Goal: Check status: Check status

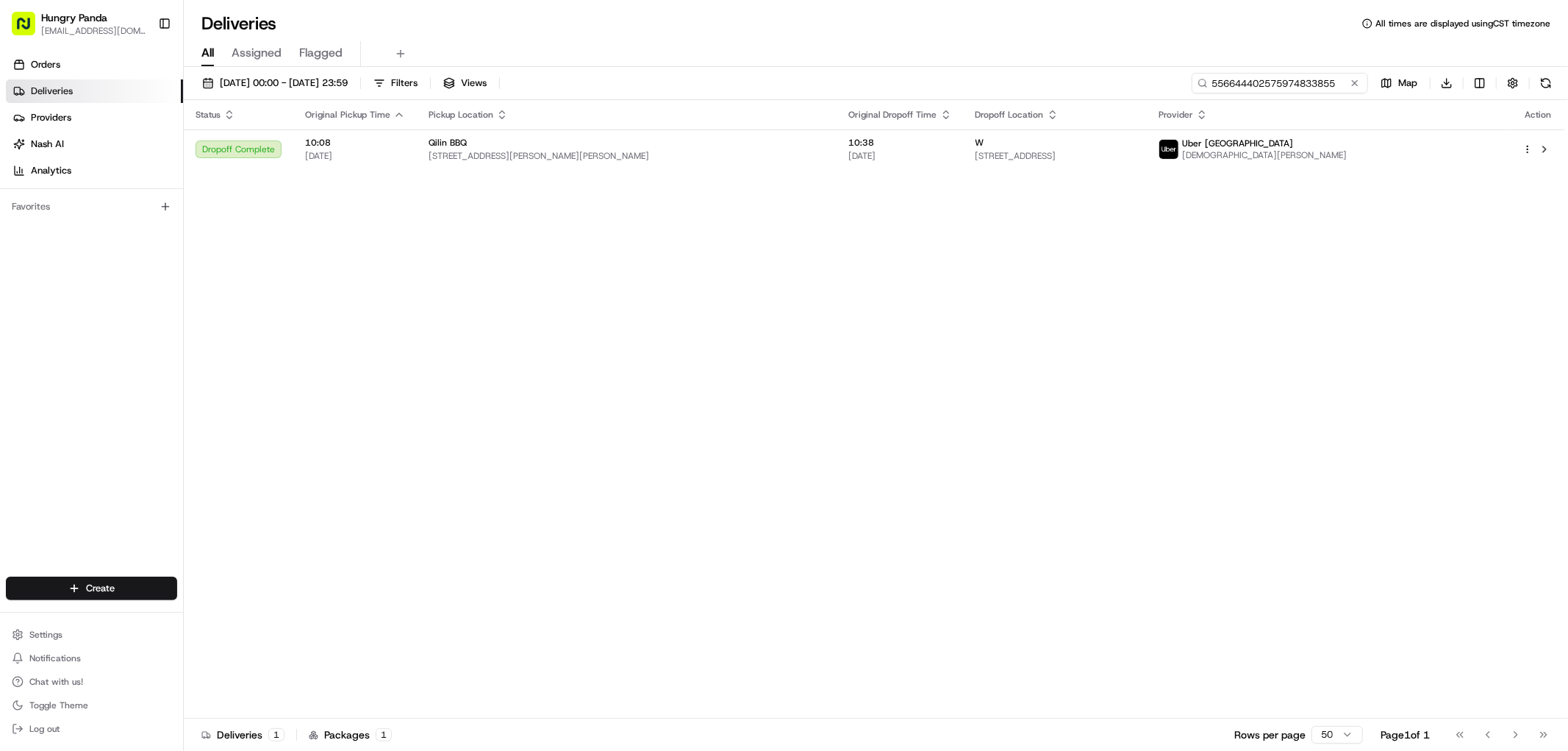
click at [1302, 93] on input "556644402575974833855" at bounding box center [1279, 83] width 177 height 21
paste input "8745002545177970334"
type input "558745002545177970334"
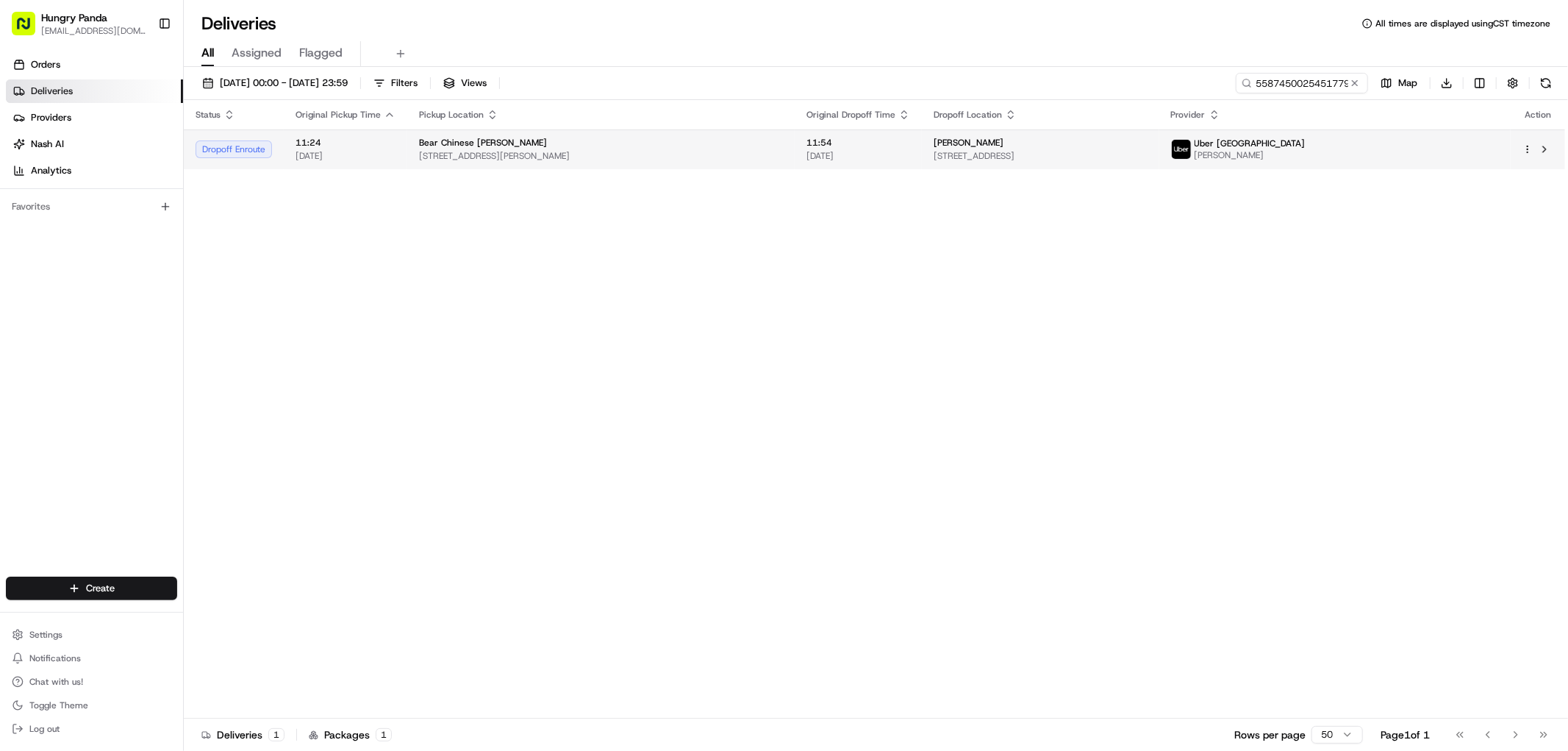
click at [1148, 152] on span "[STREET_ADDRESS]" at bounding box center [1041, 155] width 214 height 12
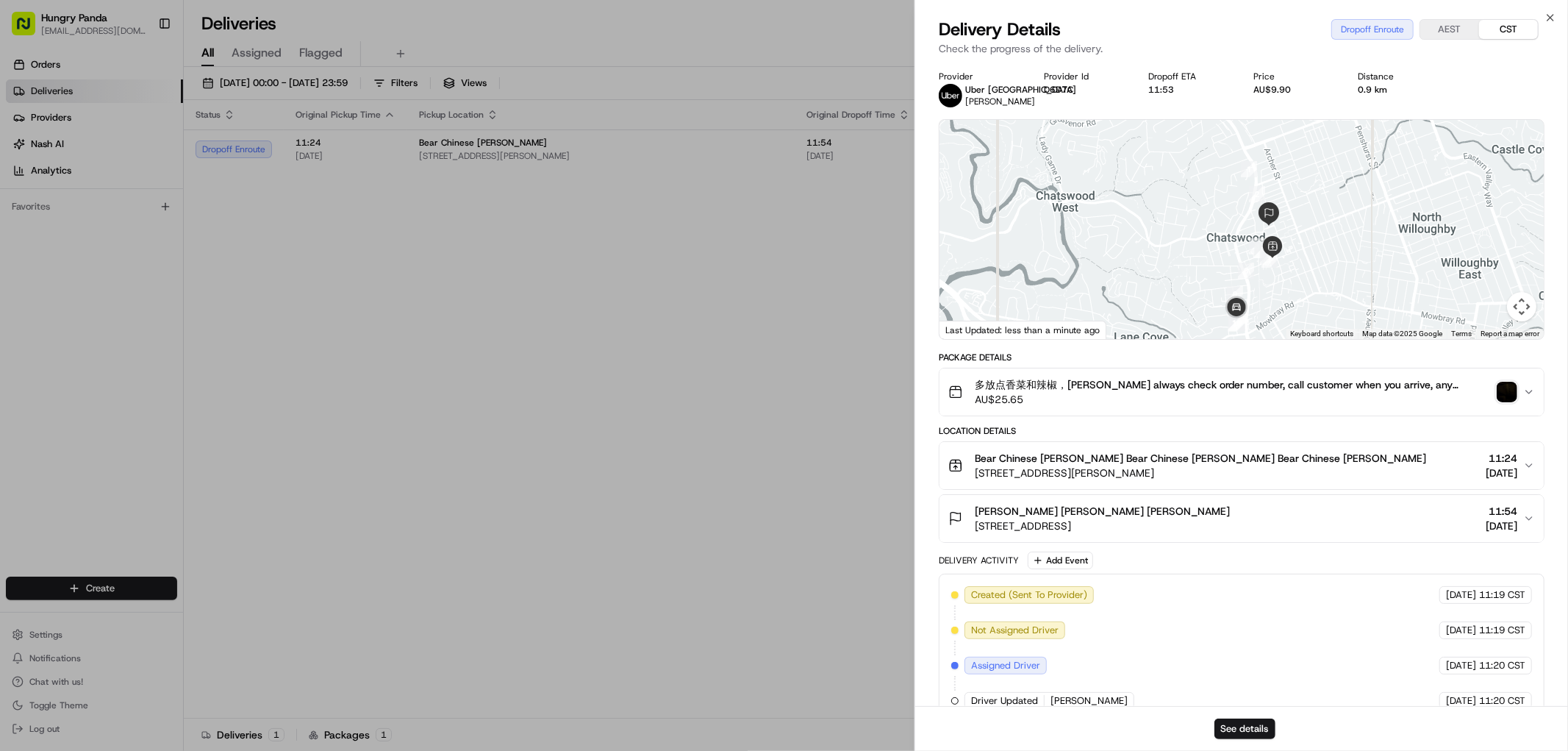
drag, startPoint x: 1291, startPoint y: 277, endPoint x: 1282, endPoint y: 289, distance: 15.0
click at [1283, 287] on div at bounding box center [1242, 229] width 604 height 219
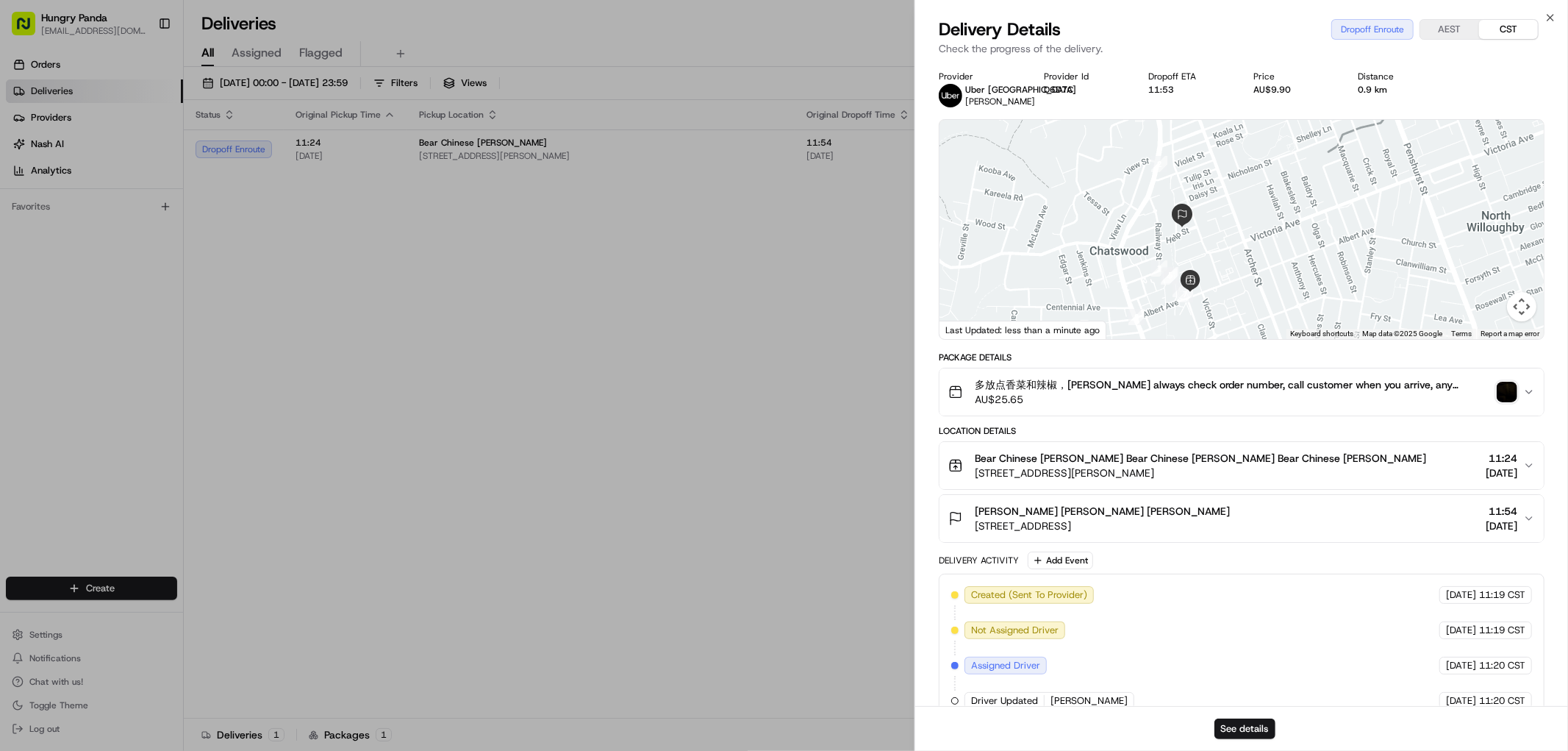
drag, startPoint x: 1270, startPoint y: 268, endPoint x: 1263, endPoint y: 253, distance: 16.6
click at [1263, 253] on div at bounding box center [1242, 229] width 604 height 219
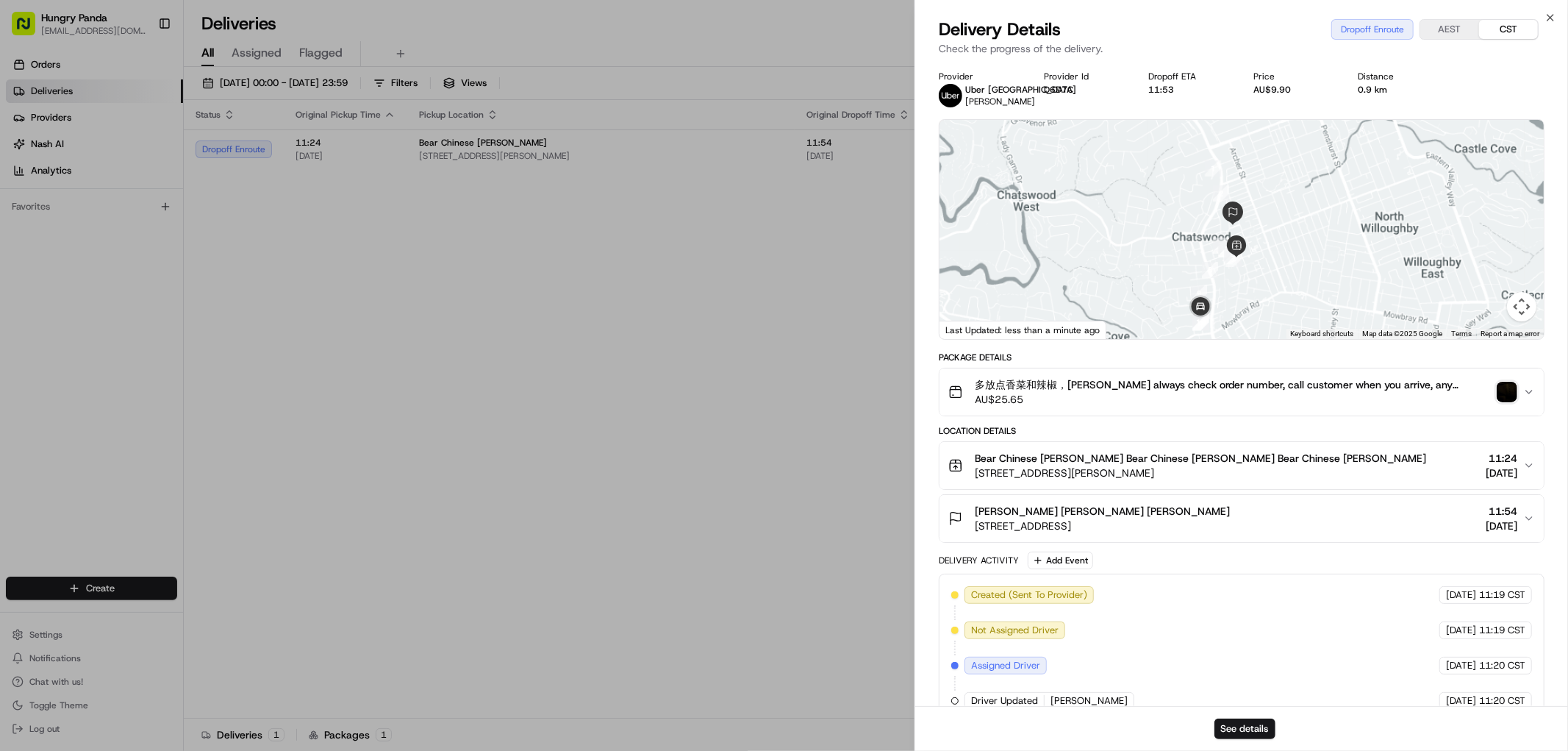
drag, startPoint x: 1263, startPoint y: 240, endPoint x: 1261, endPoint y: 221, distance: 19.1
click at [1261, 222] on div at bounding box center [1242, 229] width 604 height 219
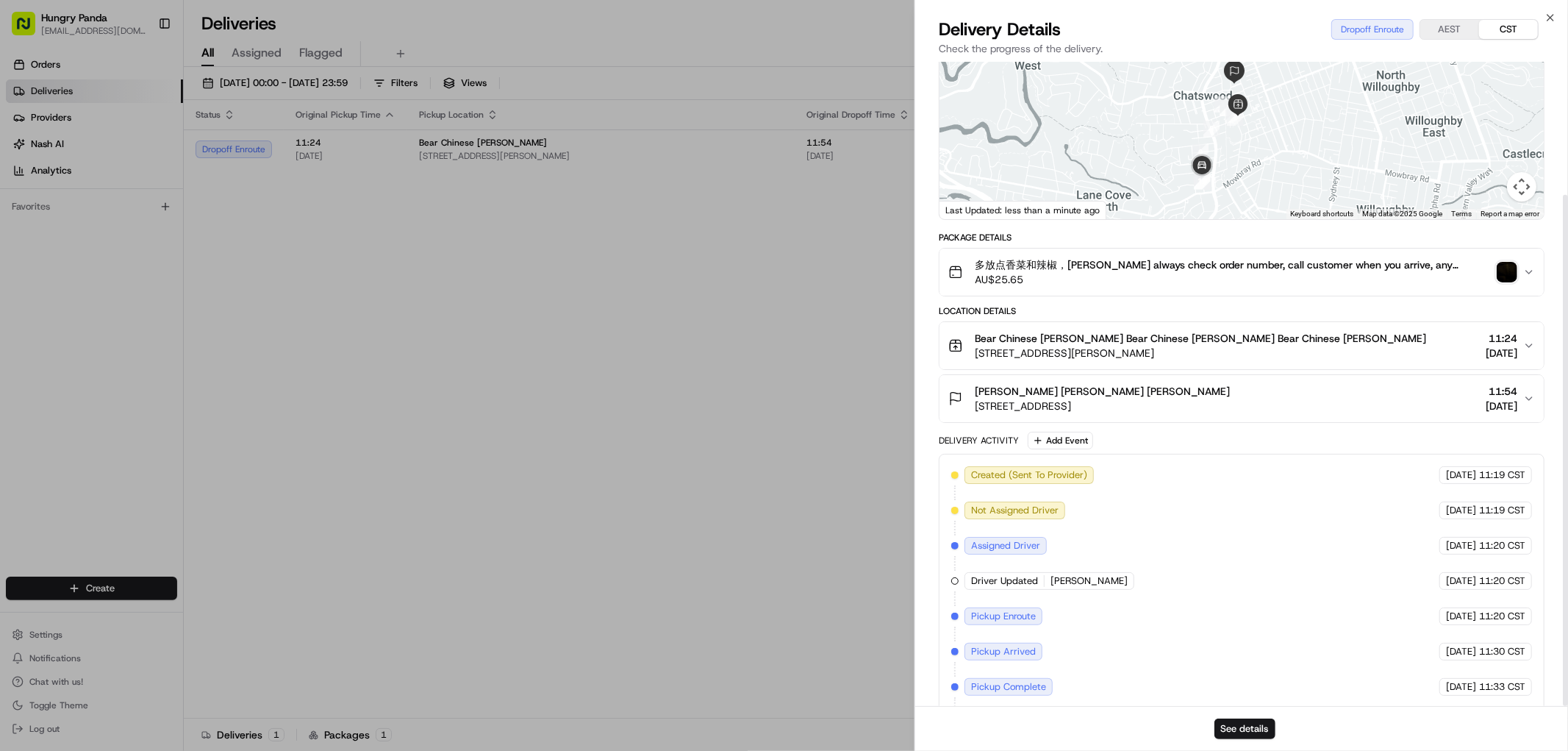
scroll to position [168, 0]
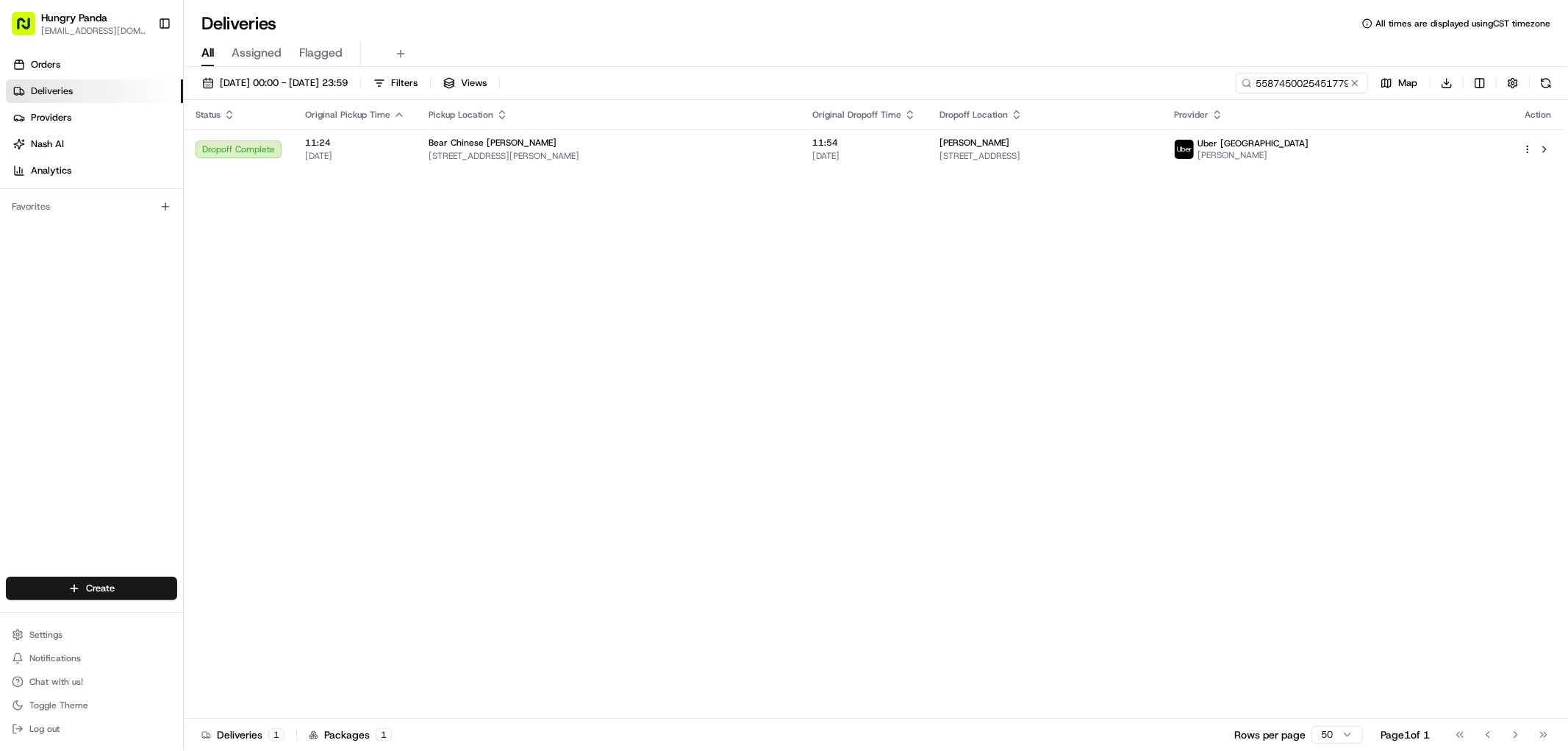
click at [1303, 95] on div "[DATE] 00:00 - [DATE] 23:59 Filters Views 558745002545177970334 Map Download" at bounding box center [877, 86] width 1385 height 27
click at [1305, 81] on input "558745002545177970334" at bounding box center [1279, 83] width 177 height 21
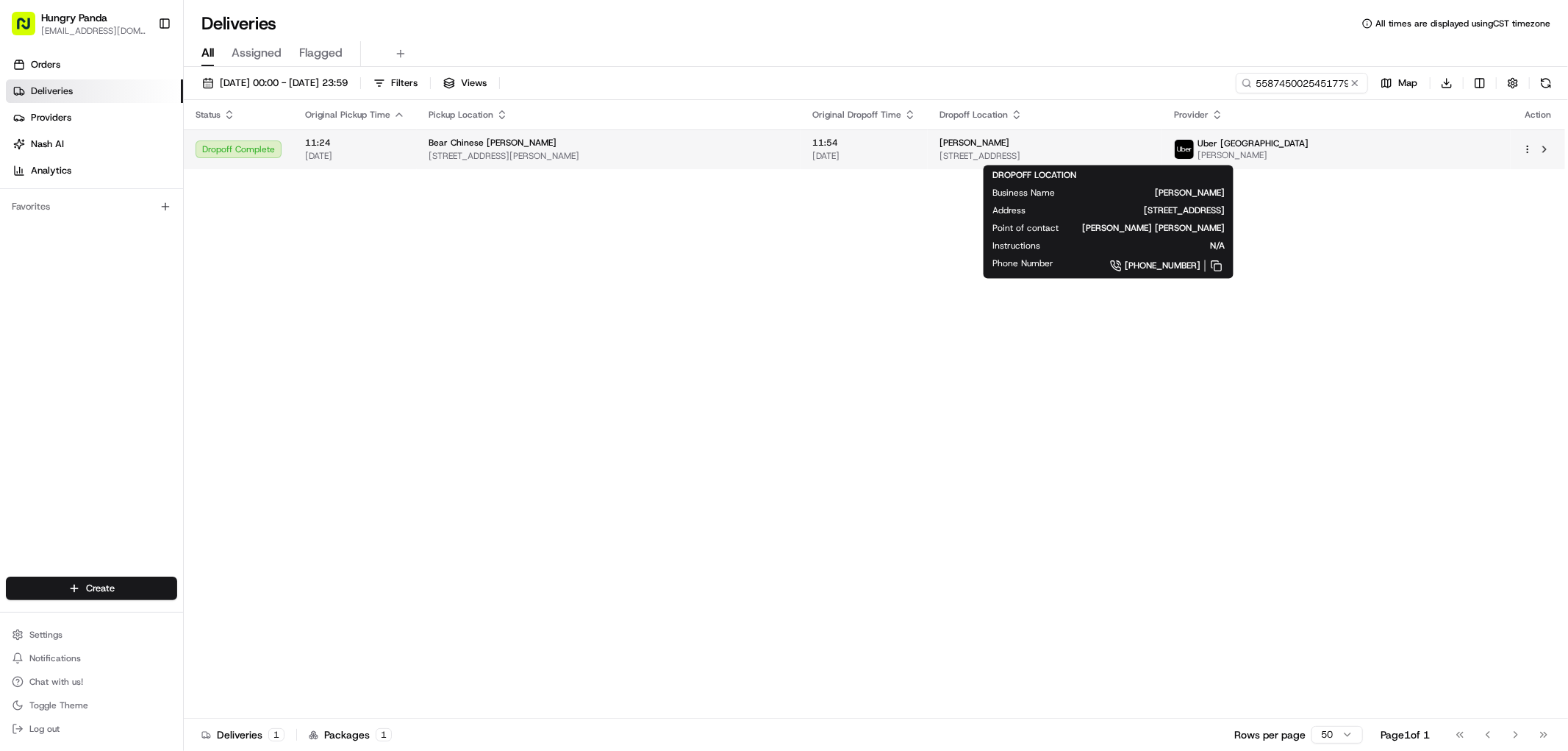
click at [947, 151] on span "[STREET_ADDRESS]" at bounding box center [1045, 155] width 211 height 12
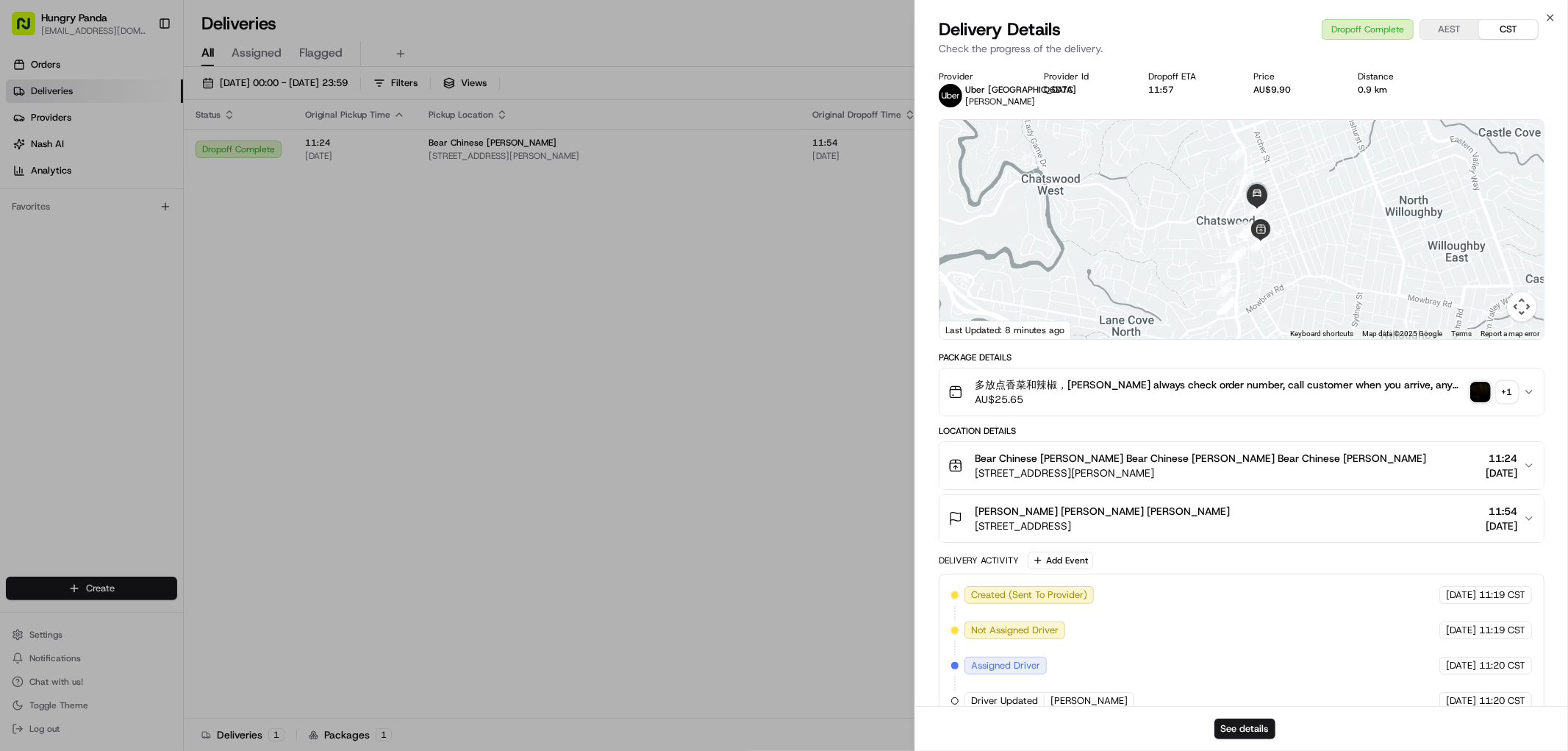
click at [1515, 391] on div "+ 1" at bounding box center [1507, 392] width 21 height 21
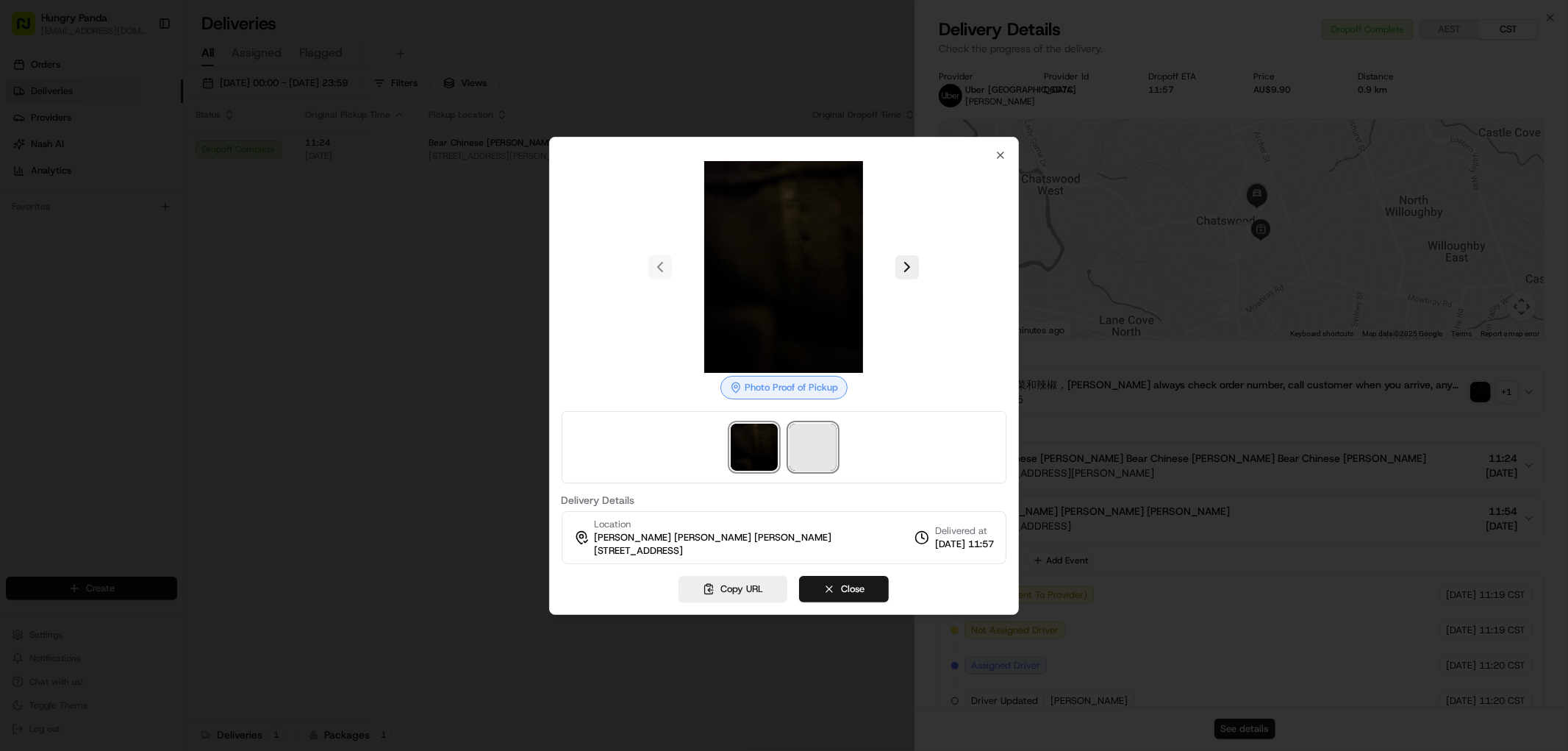
click at [818, 450] on span at bounding box center [812, 447] width 47 height 47
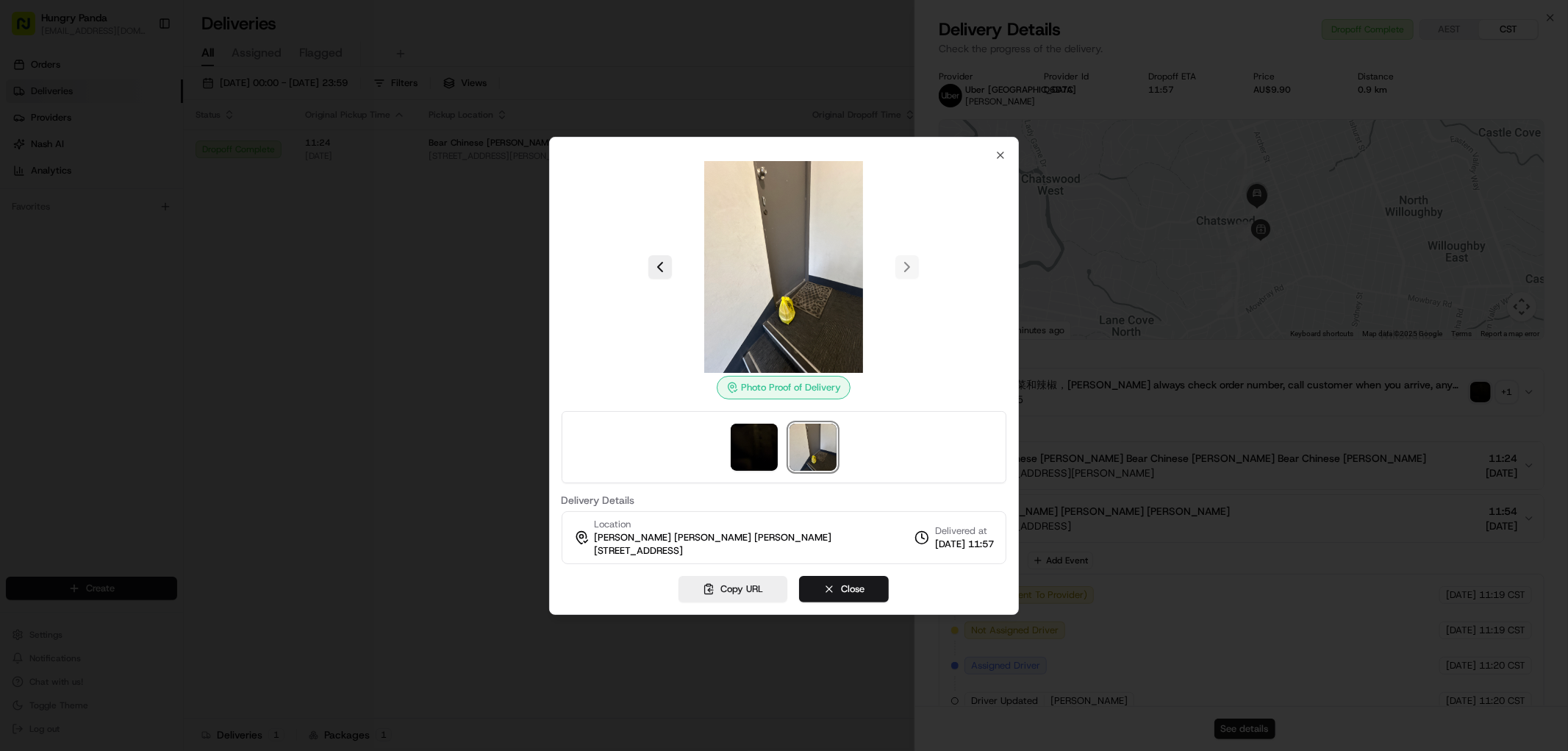
click at [375, 234] on div at bounding box center [784, 375] width 1568 height 751
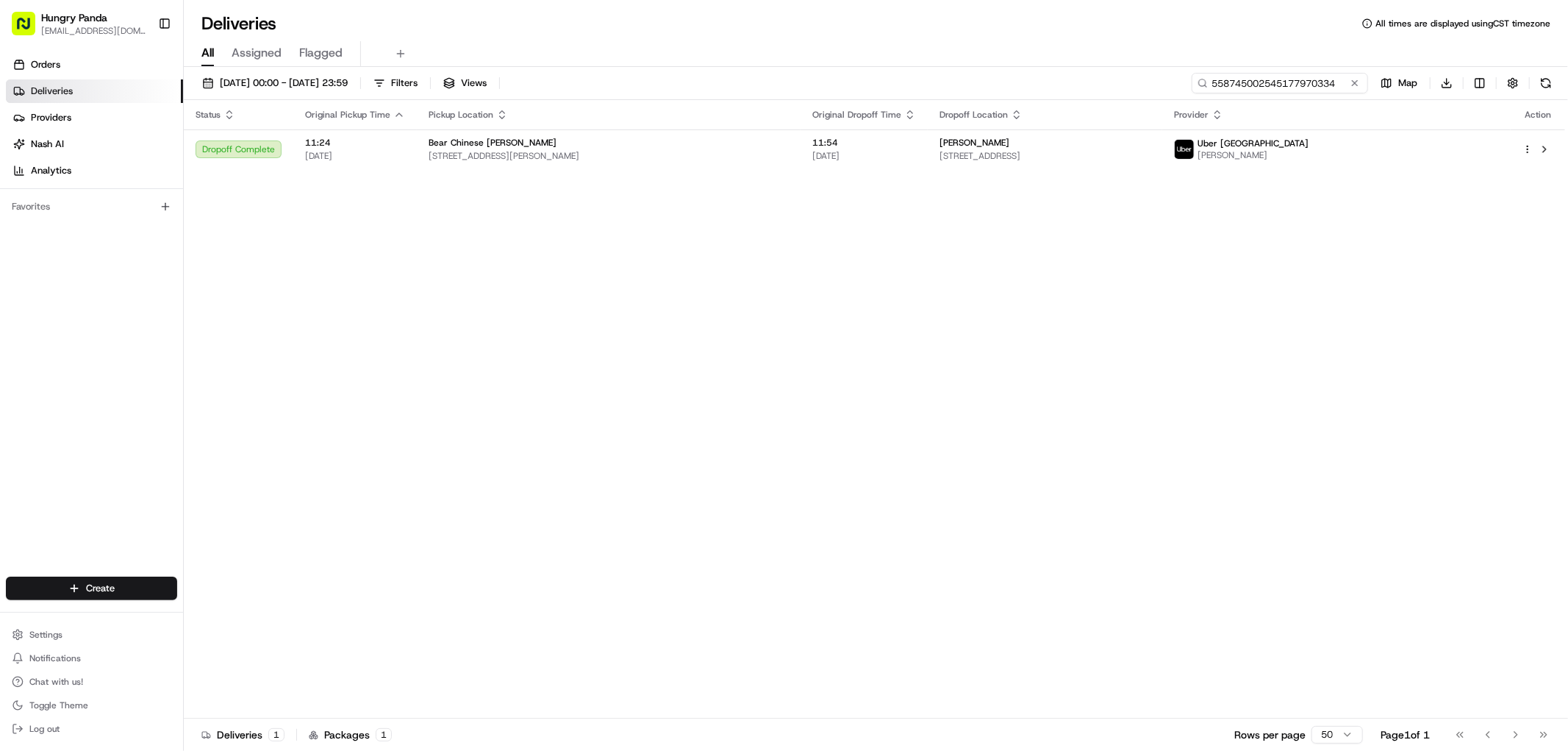
click at [1302, 91] on input "558745002545177970334" at bounding box center [1279, 83] width 177 height 21
paste input "448243632525279409357"
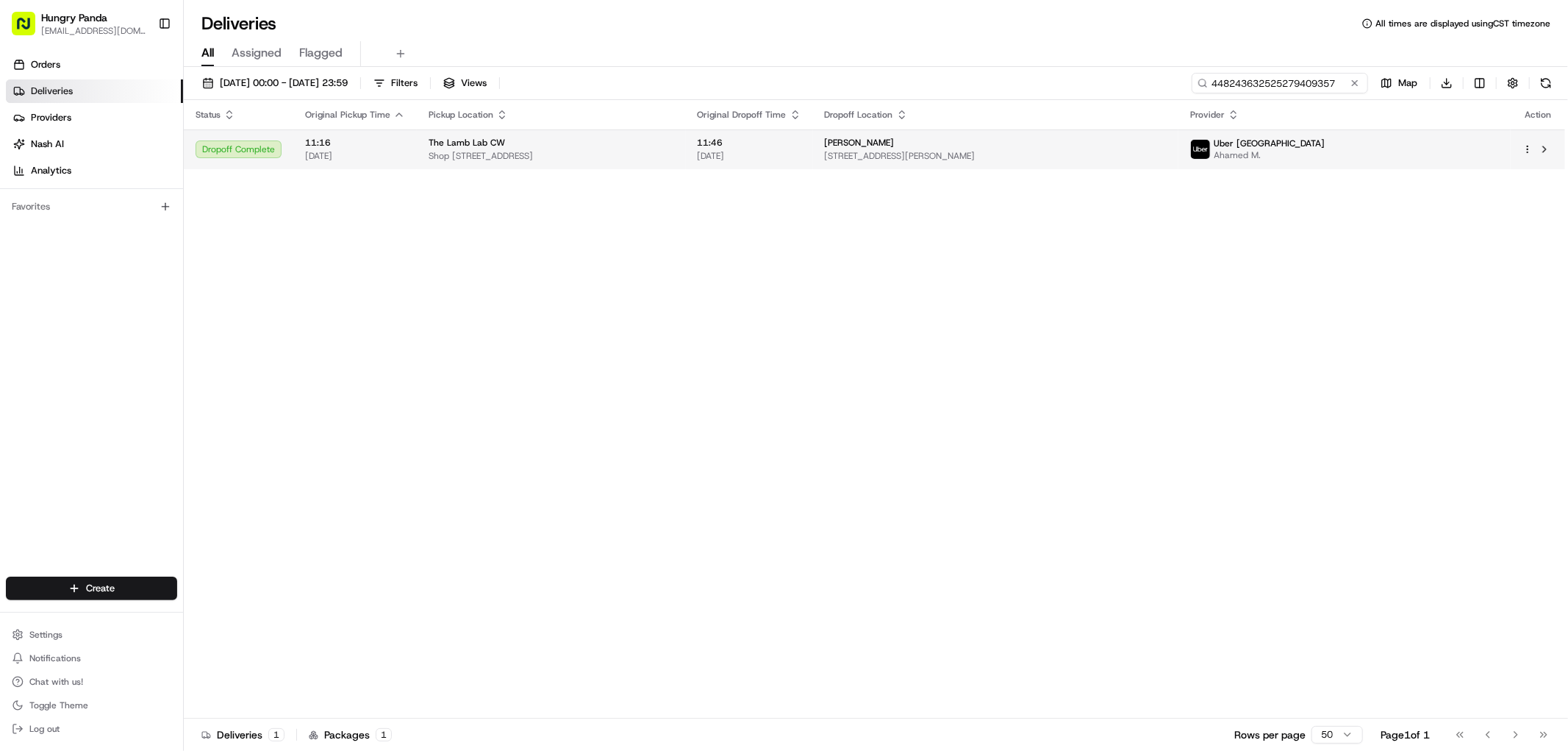
type input "448243632525279409357"
click at [1114, 166] on td "[PERSON_NAME] [STREET_ADDRESS][PERSON_NAME]" at bounding box center [996, 149] width 366 height 39
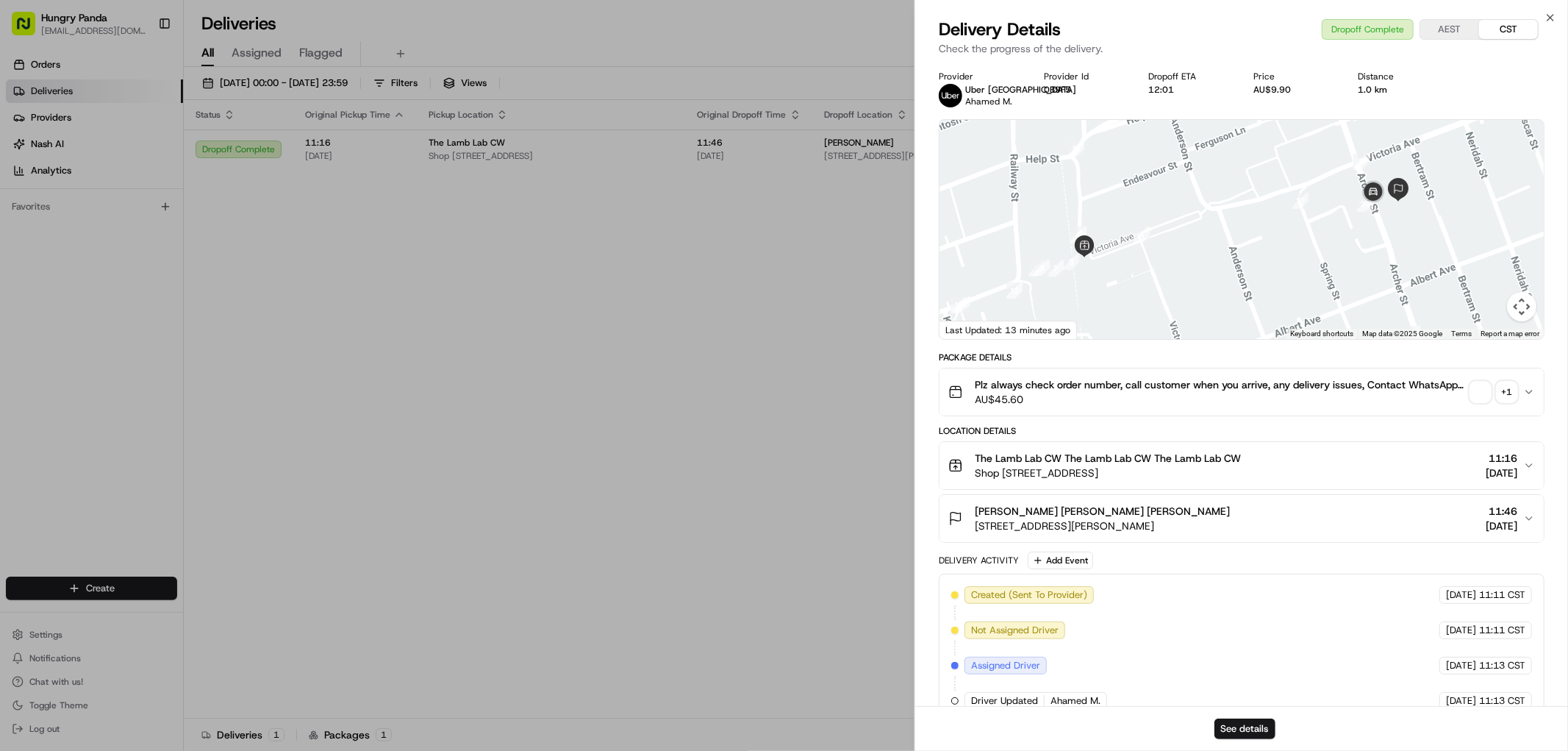
click at [1501, 386] on div "+ 1" at bounding box center [1507, 392] width 21 height 21
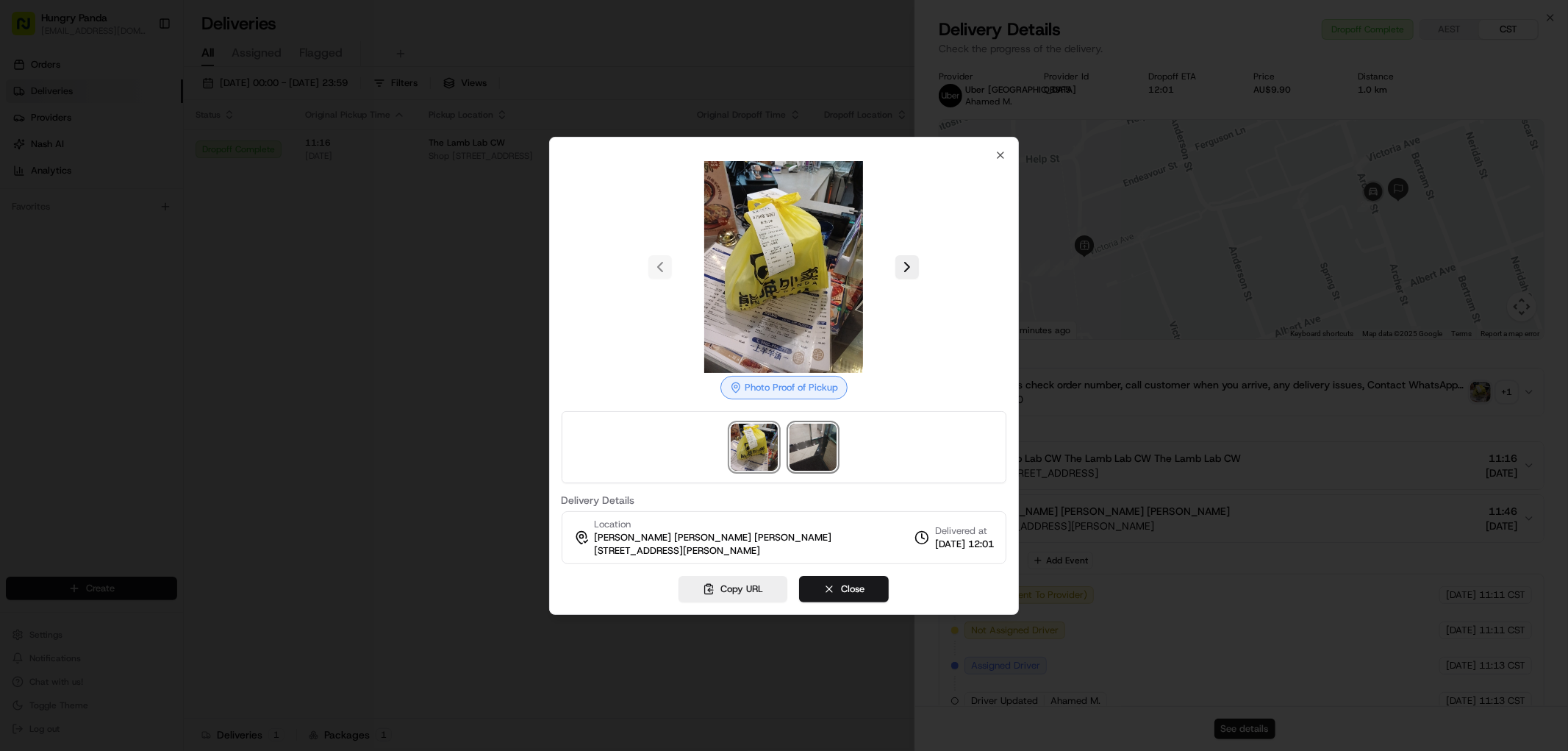
click at [807, 436] on img at bounding box center [812, 447] width 47 height 47
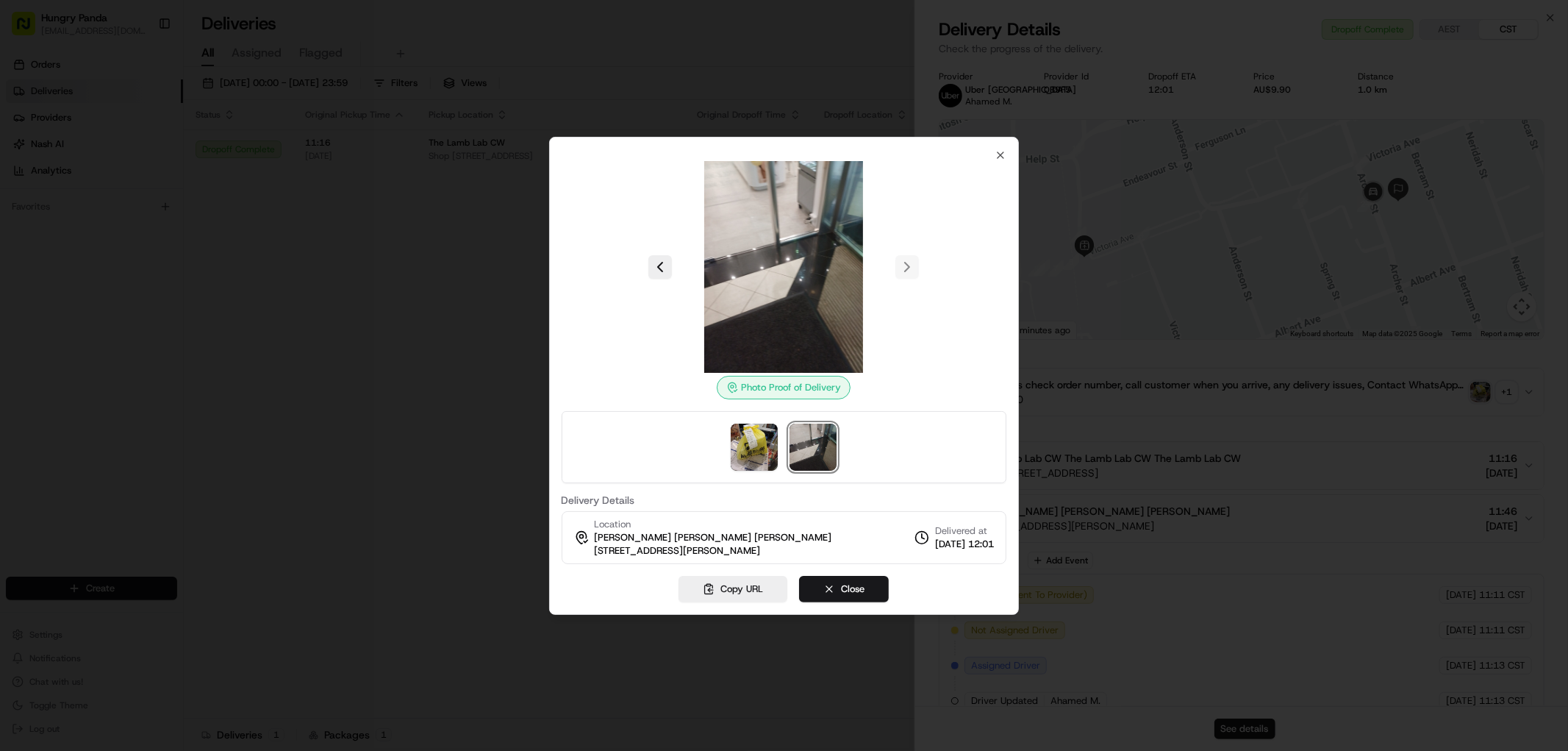
drag, startPoint x: 78, startPoint y: 266, endPoint x: 96, endPoint y: 247, distance: 26.2
click at [80, 262] on div at bounding box center [784, 375] width 1568 height 751
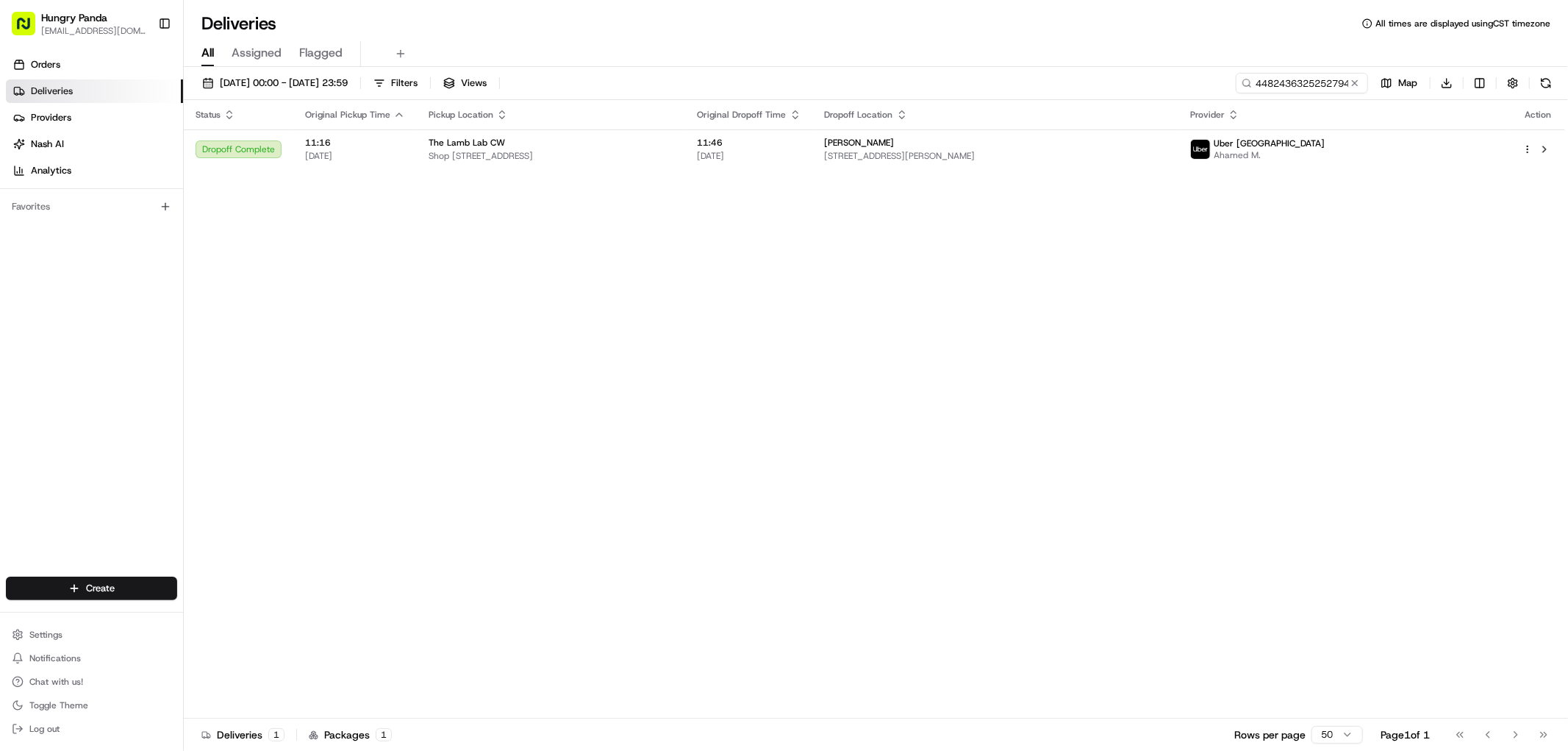
click at [1304, 65] on div "All Assigned Flagged" at bounding box center [877, 53] width 1385 height 25
click at [1304, 80] on input "448243632525279409357" at bounding box center [1279, 83] width 177 height 21
paste input "7688486465152728011399"
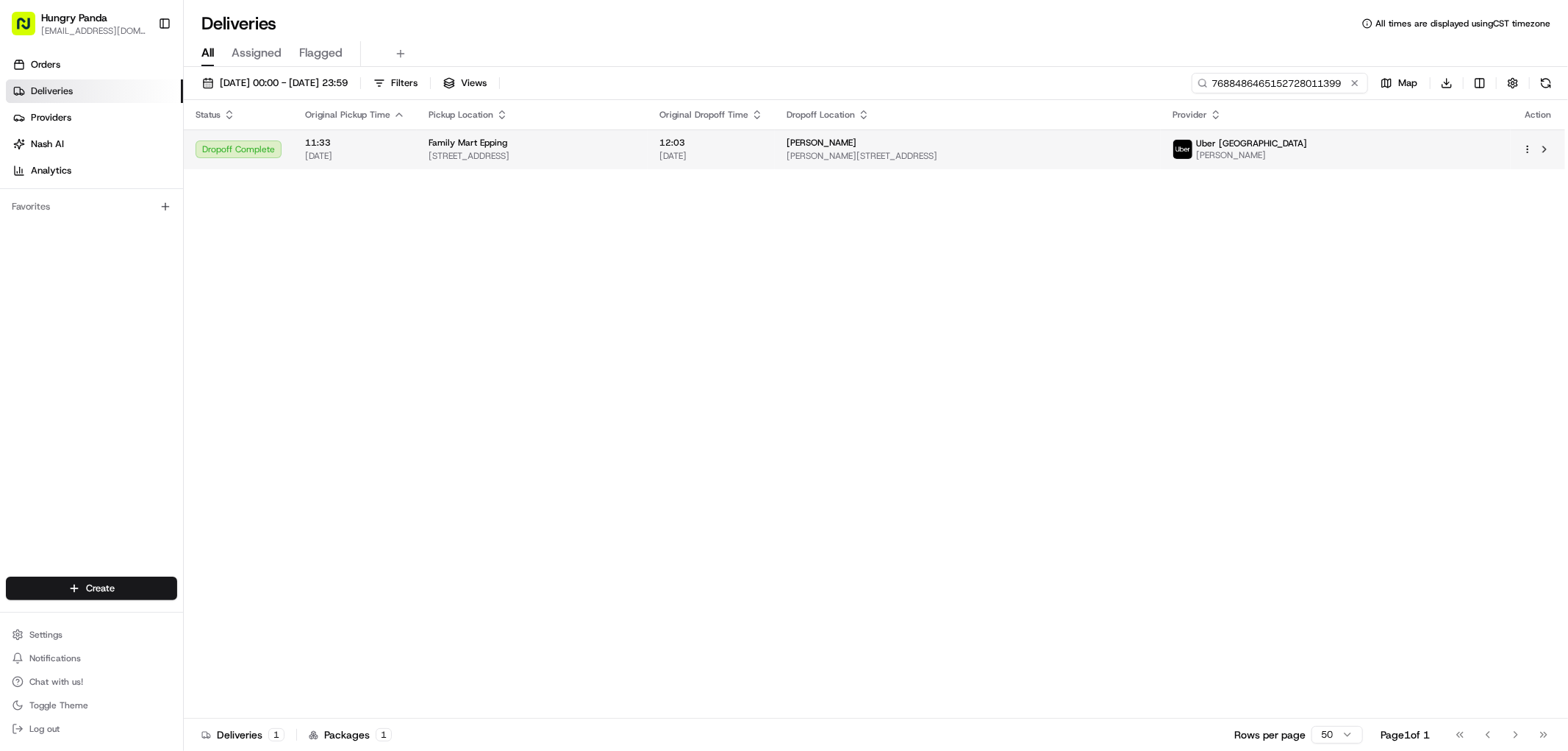
type input "7688486465152728011399"
click at [763, 157] on span "[DATE]" at bounding box center [711, 155] width 104 height 12
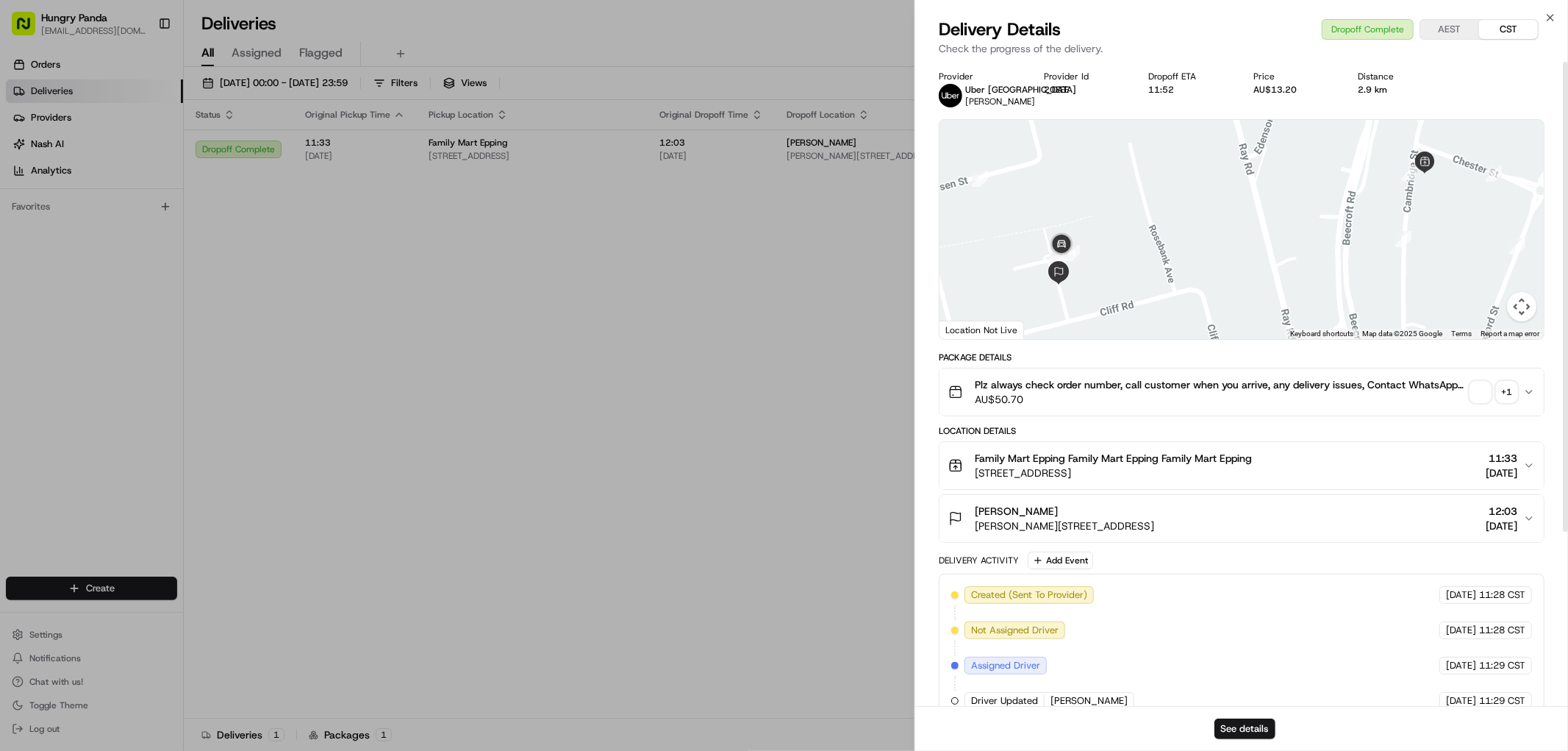
click at [1497, 382] on button "+ 1" at bounding box center [1493, 392] width 47 height 21
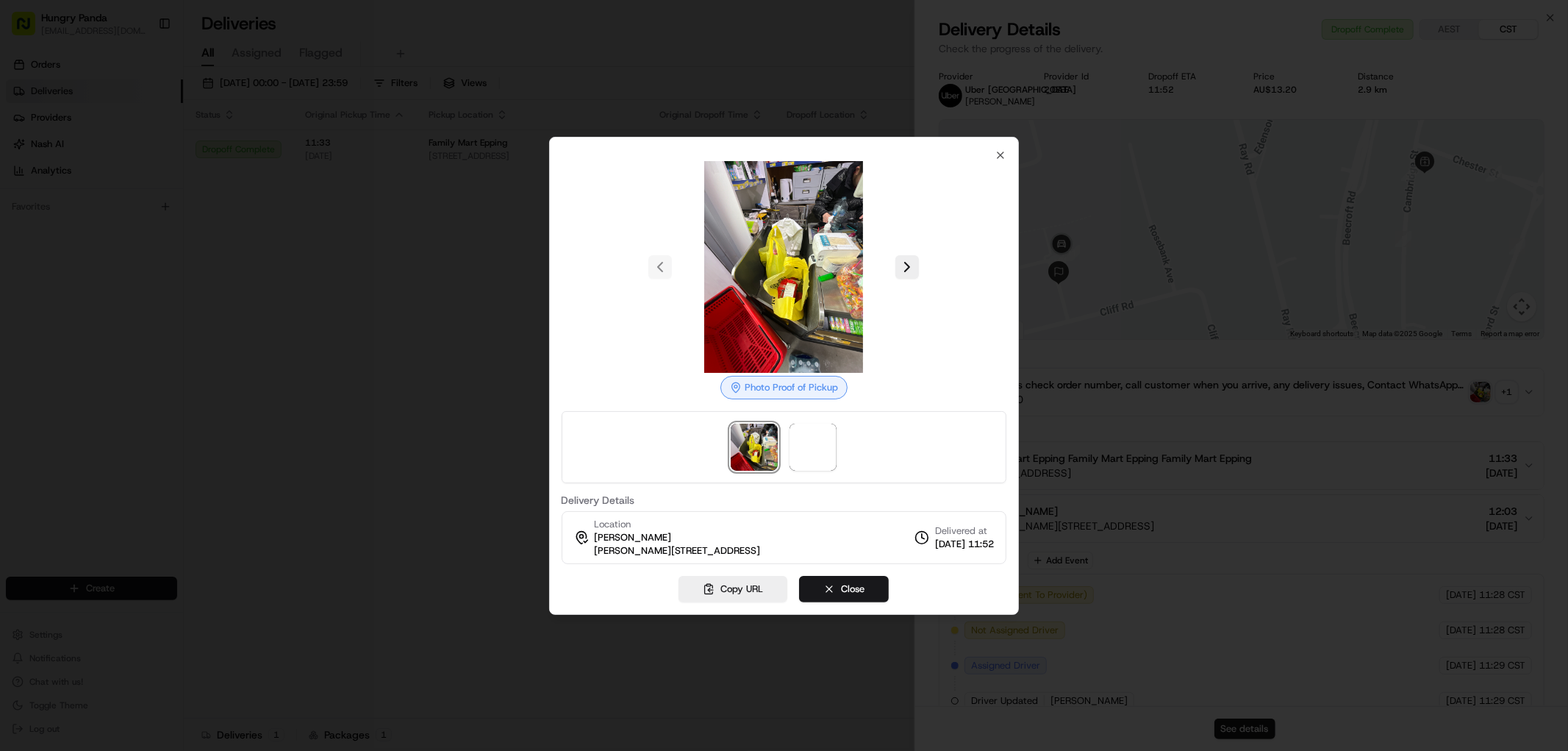
click at [788, 429] on div at bounding box center [784, 447] width 446 height 72
click at [792, 434] on span at bounding box center [812, 447] width 47 height 47
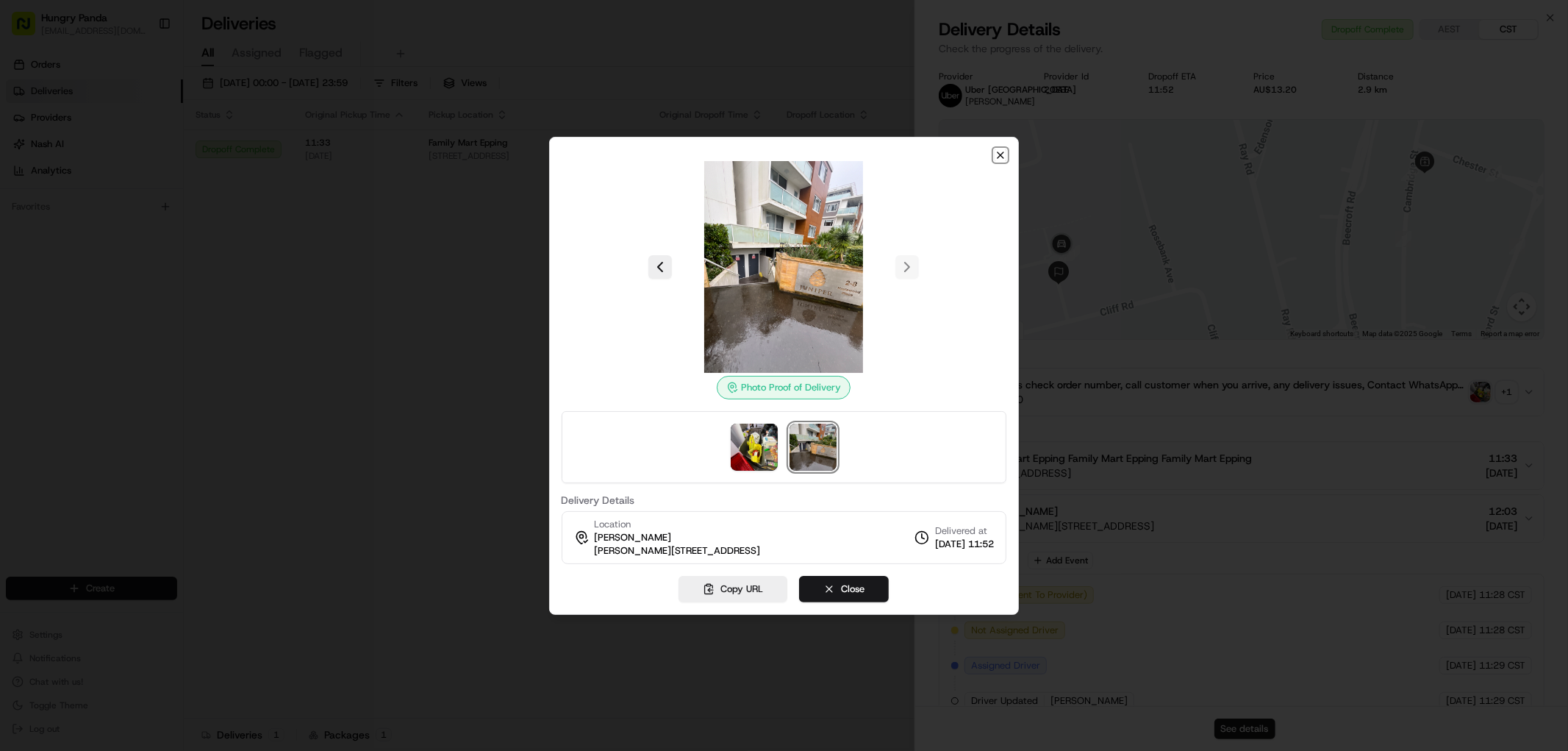
click at [1005, 151] on icon "button" at bounding box center [1001, 155] width 12 height 12
